Goal: Find specific fact: Find specific fact

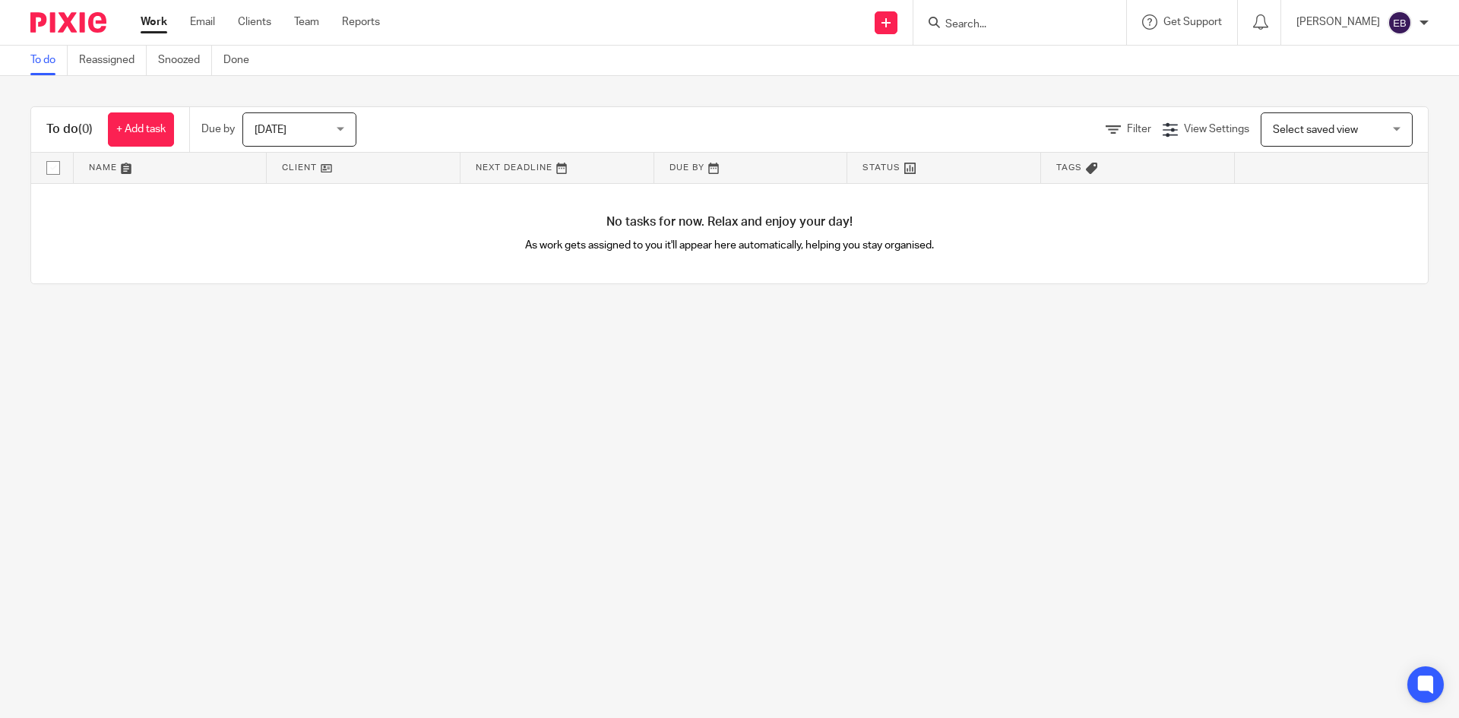
click at [984, 29] on input "Search" at bounding box center [1012, 25] width 137 height 14
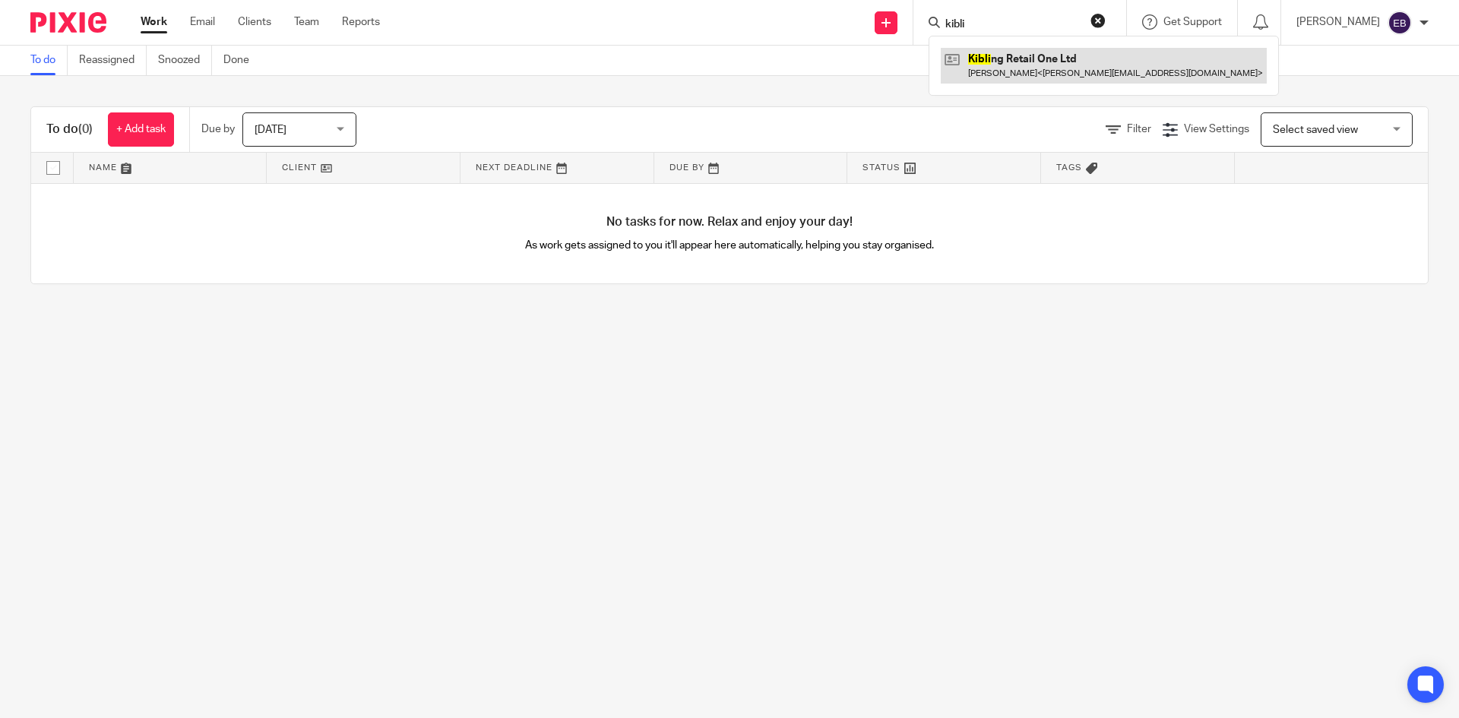
type input "kibli"
click at [1026, 49] on link at bounding box center [1104, 65] width 326 height 35
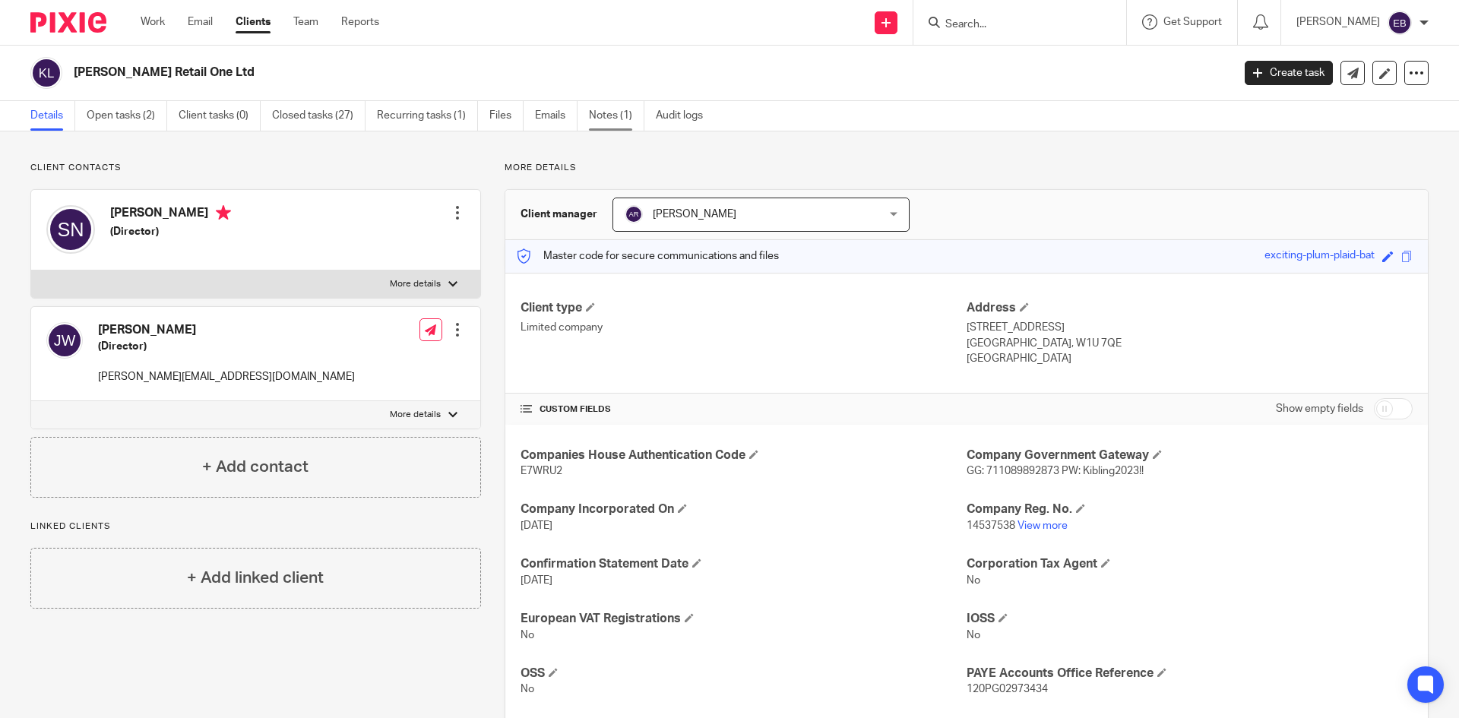
click at [606, 116] on link "Notes (1)" at bounding box center [616, 116] width 55 height 30
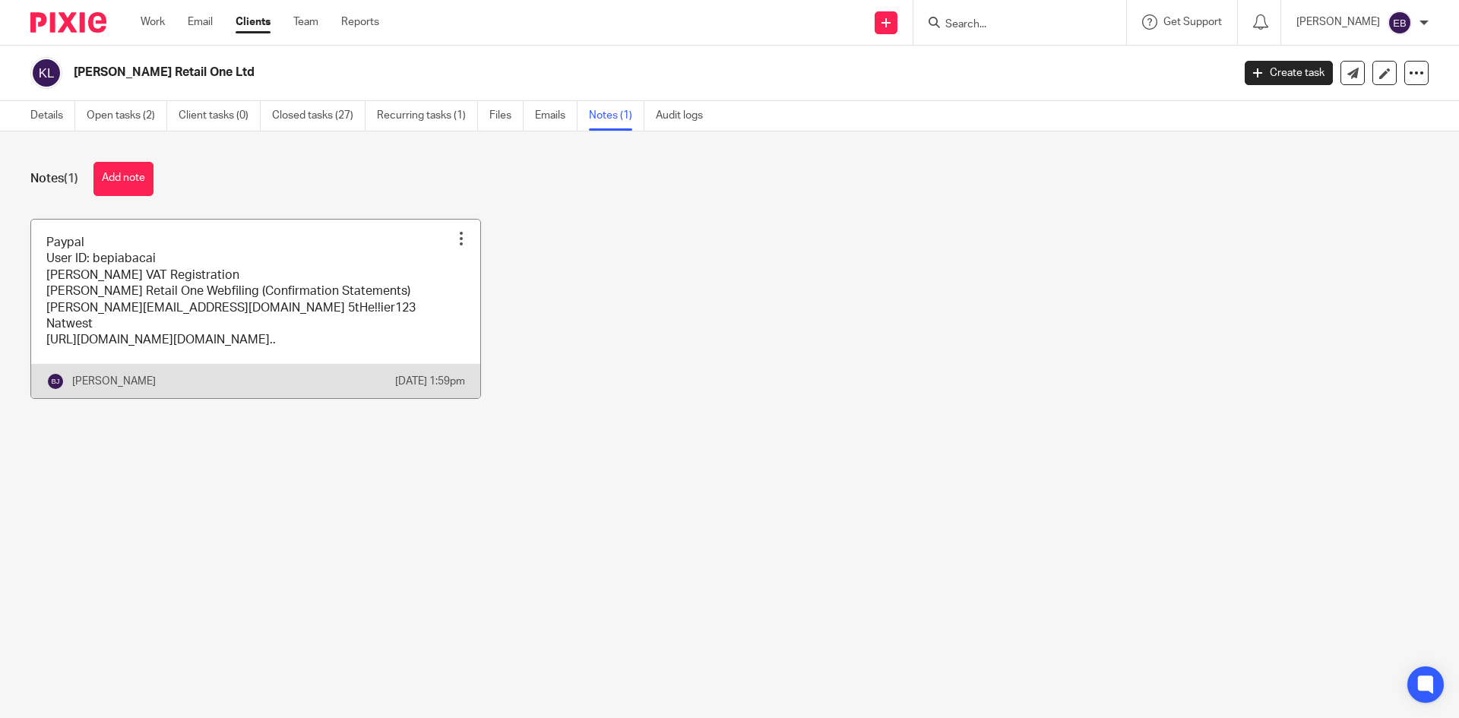
click at [193, 308] on link at bounding box center [255, 309] width 449 height 179
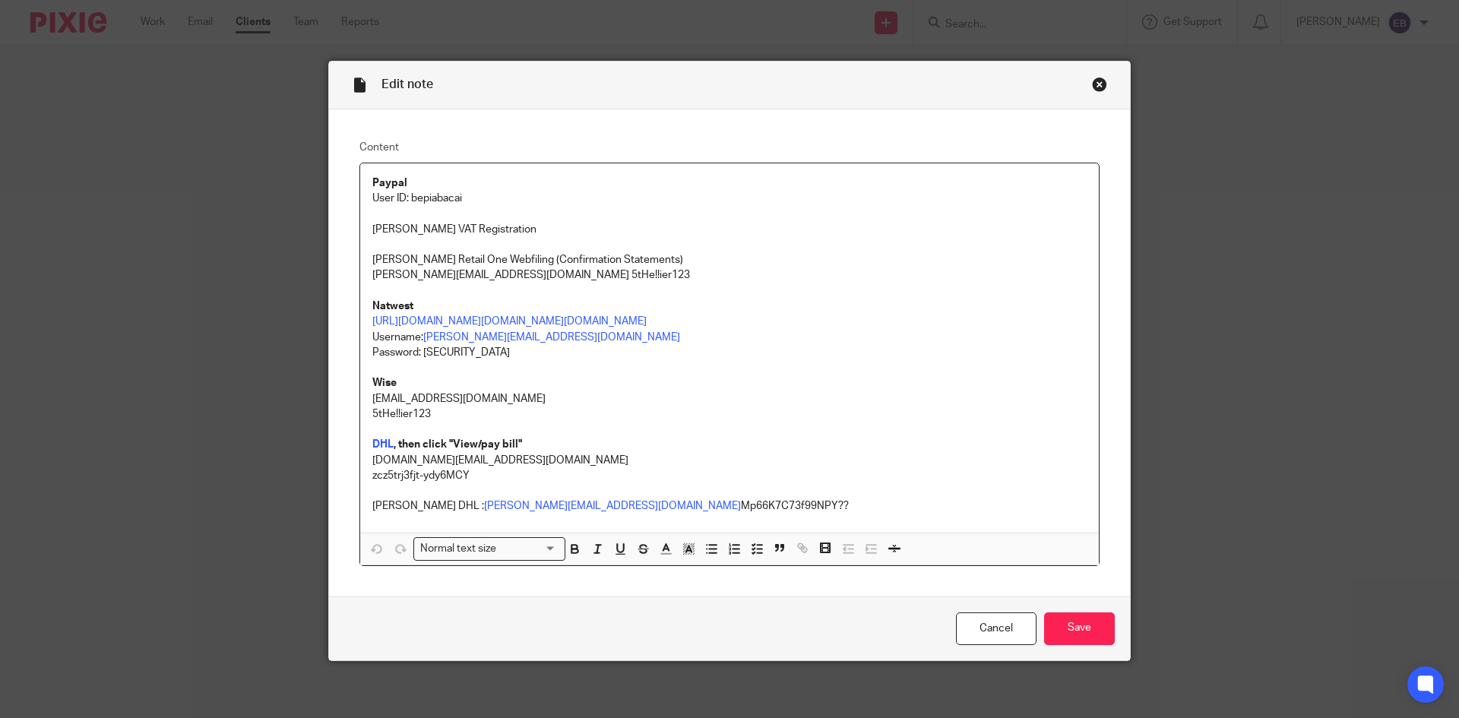
scroll to position [50, 0]
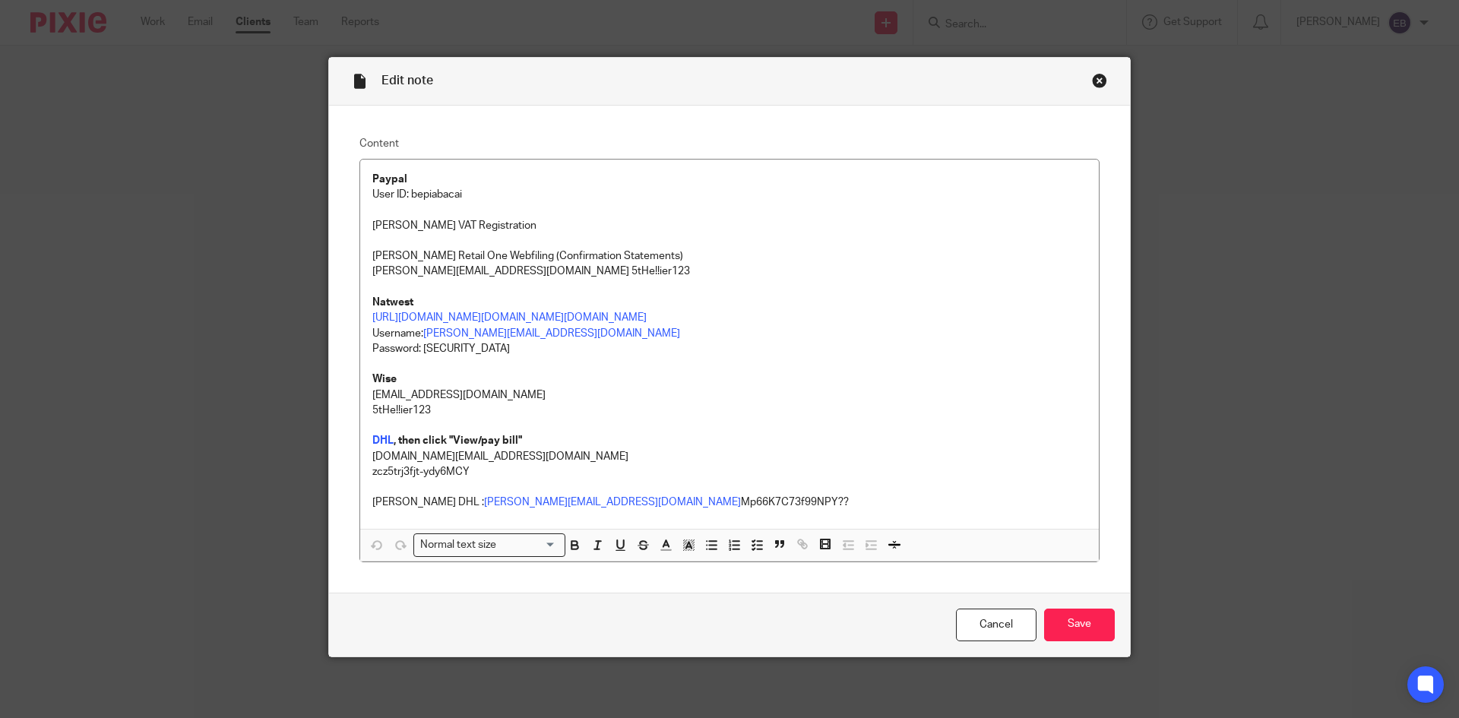
click at [1094, 73] on div "Close this dialog window" at bounding box center [1099, 80] width 15 height 15
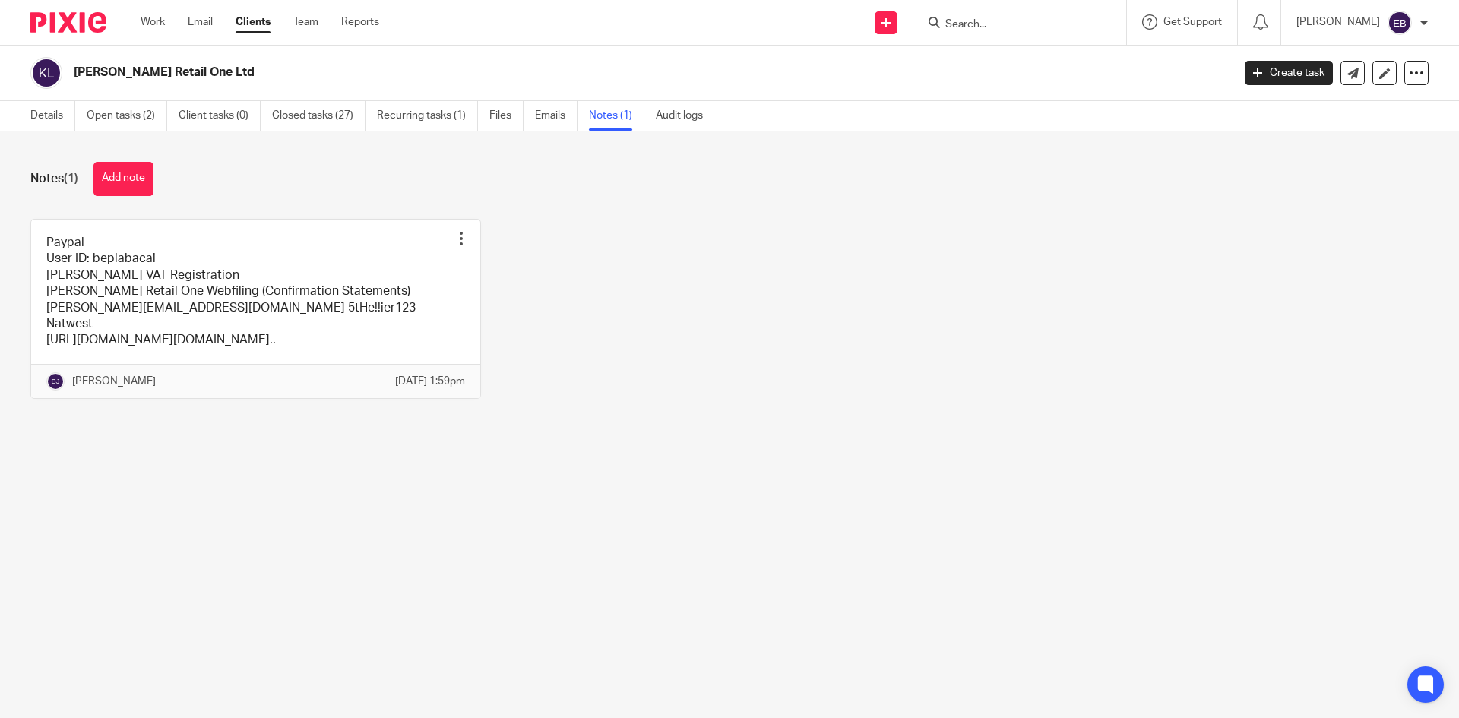
click at [979, 27] on input "Search" at bounding box center [1012, 25] width 137 height 14
click at [1010, 21] on input "Search" at bounding box center [1012, 25] width 137 height 14
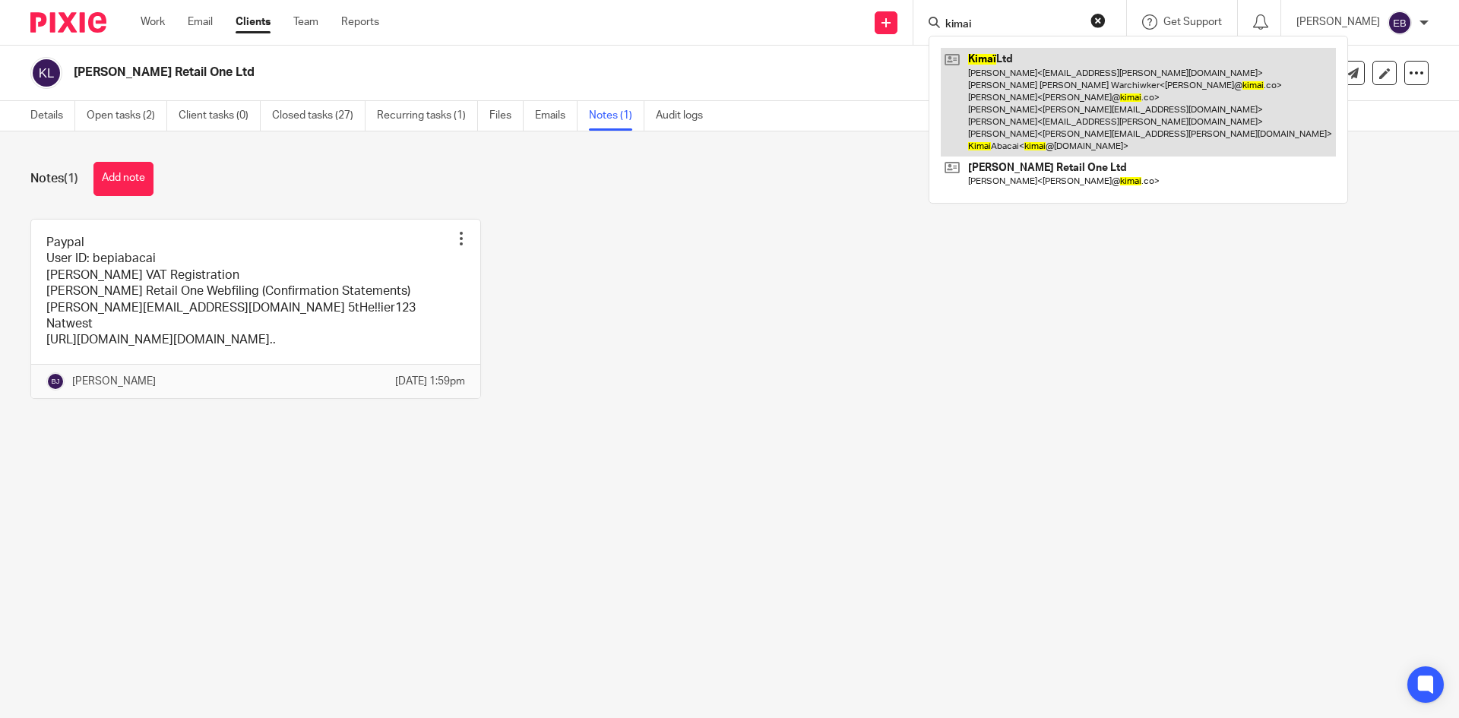
type input "kimai"
click at [1091, 104] on link at bounding box center [1138, 102] width 395 height 109
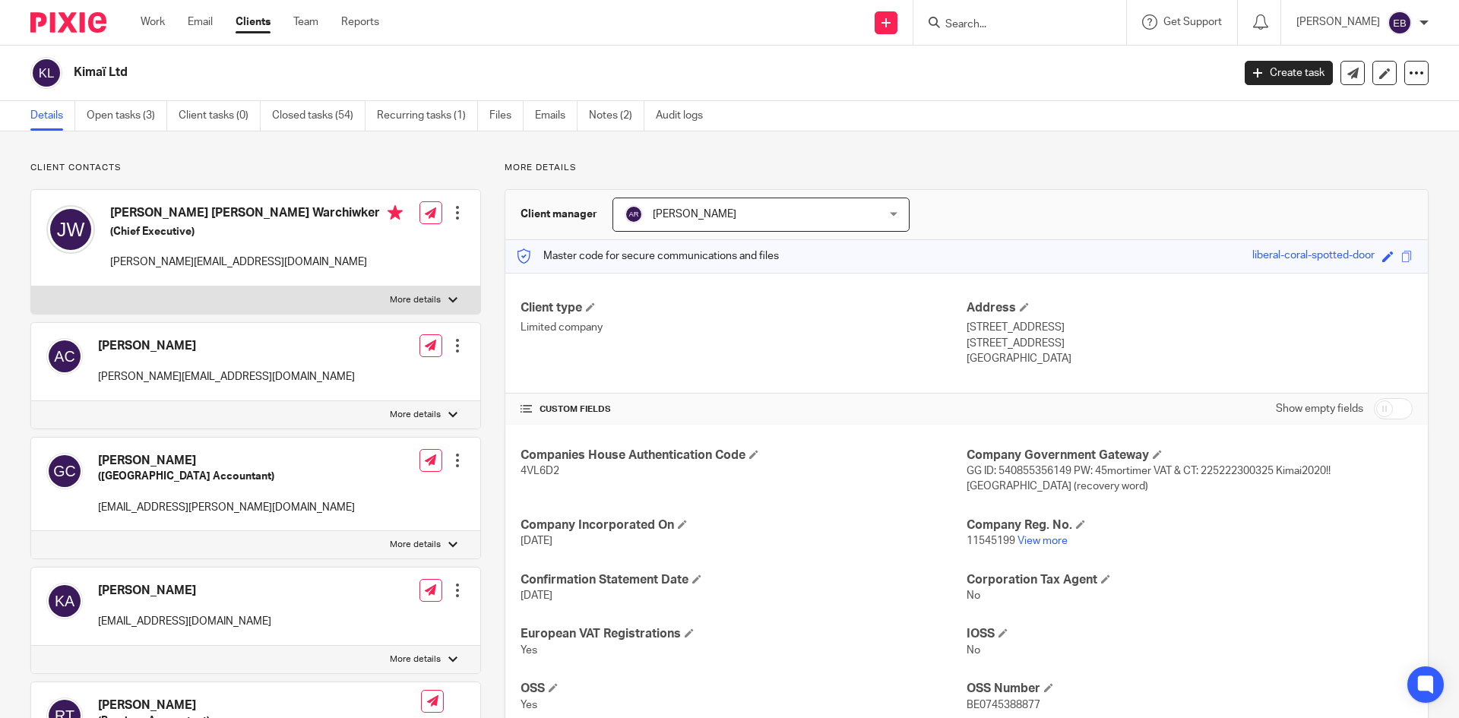
click at [586, 115] on ul "Details Open tasks (3) Client tasks (0) Closed tasks (54) Recurring tasks (1) F…" at bounding box center [377, 116] width 695 height 30
click at [599, 117] on link "Notes (2)" at bounding box center [616, 116] width 55 height 30
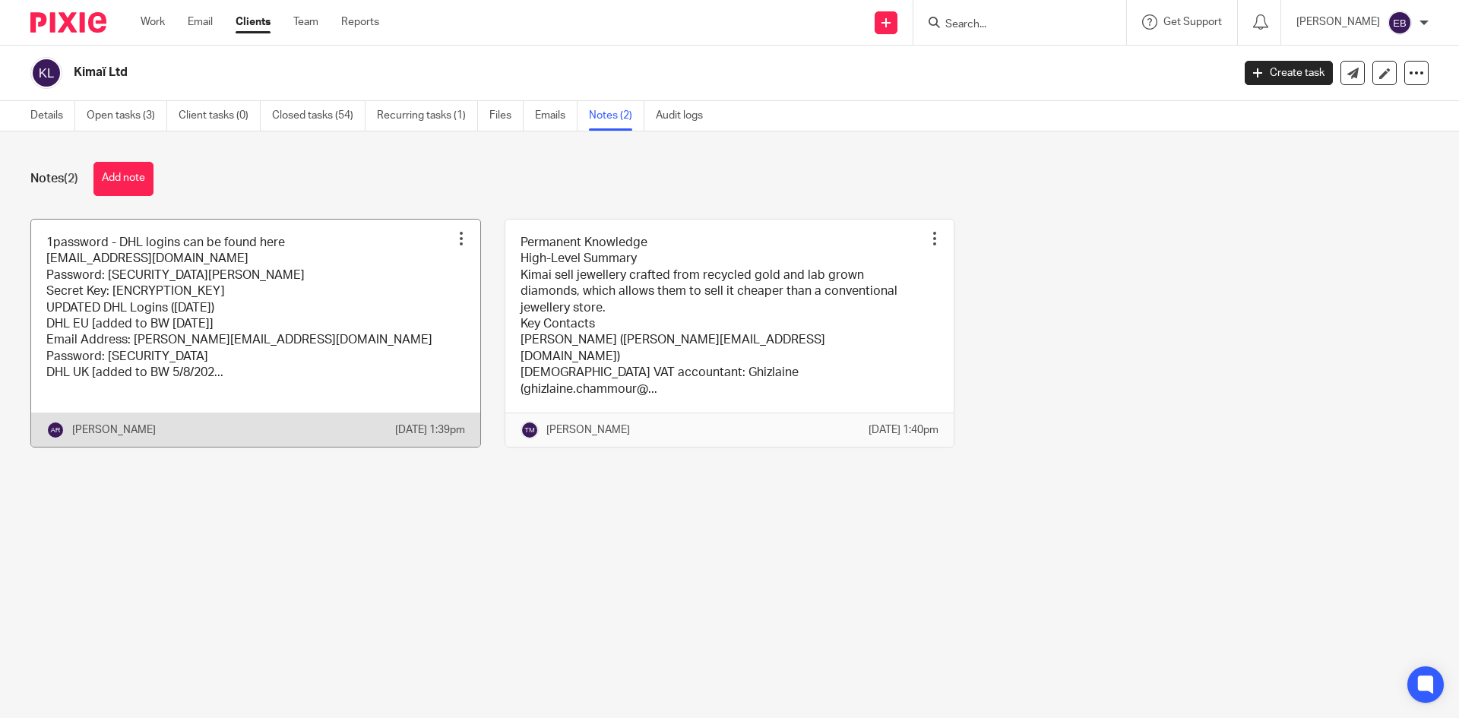
click at [287, 313] on link at bounding box center [255, 333] width 449 height 227
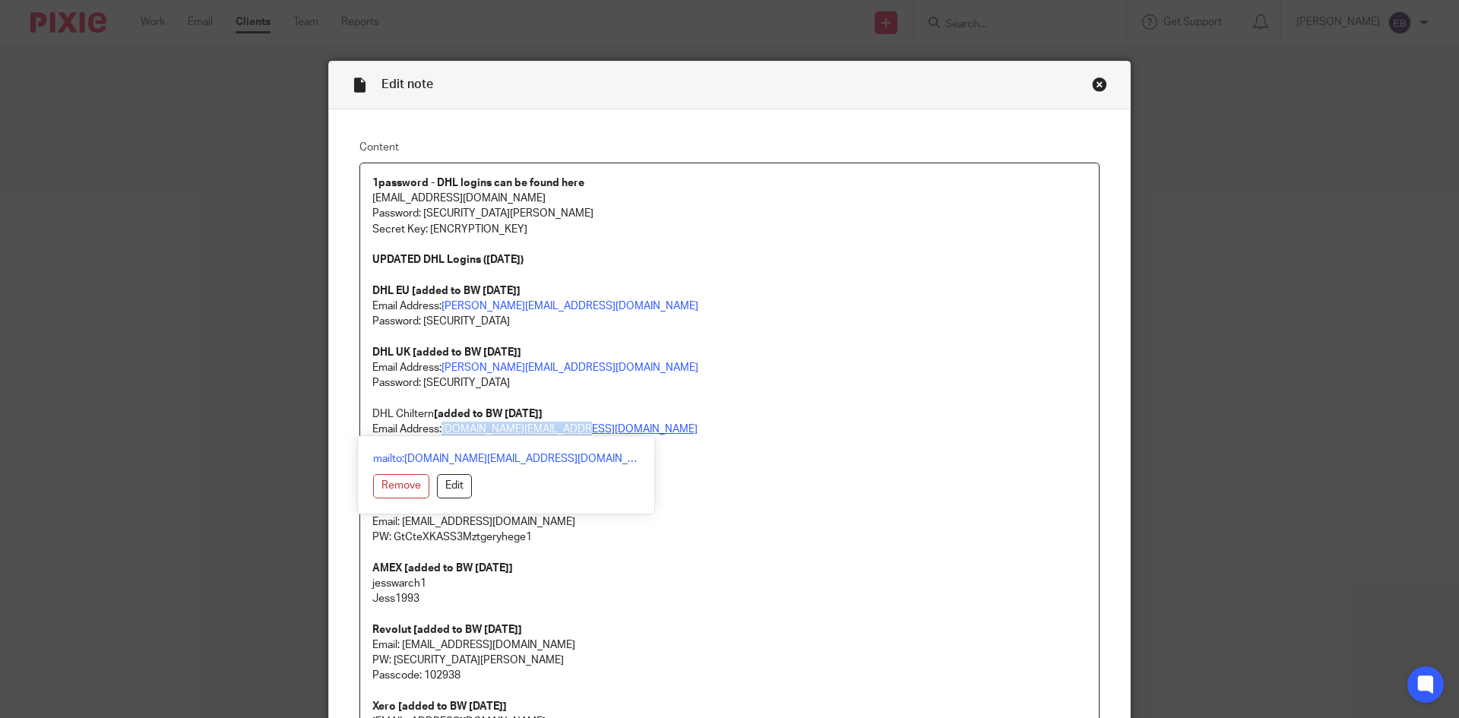
drag, startPoint x: 567, startPoint y: 430, endPoint x: 439, endPoint y: 426, distance: 127.7
click at [439, 426] on p "Email Address: [PERSON_NAME][EMAIL_ADDRESS][DOMAIN_NAME] Password: [SECURITY_DA…" at bounding box center [729, 398] width 714 height 77
copy link "[DOMAIN_NAME][EMAIL_ADDRESS][DOMAIN_NAME]"
